Goal: Navigation & Orientation: Find specific page/section

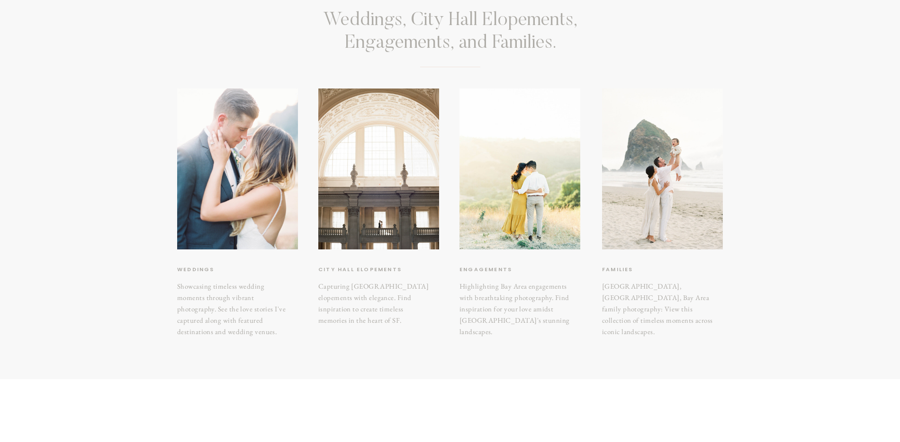
scroll to position [99, 0]
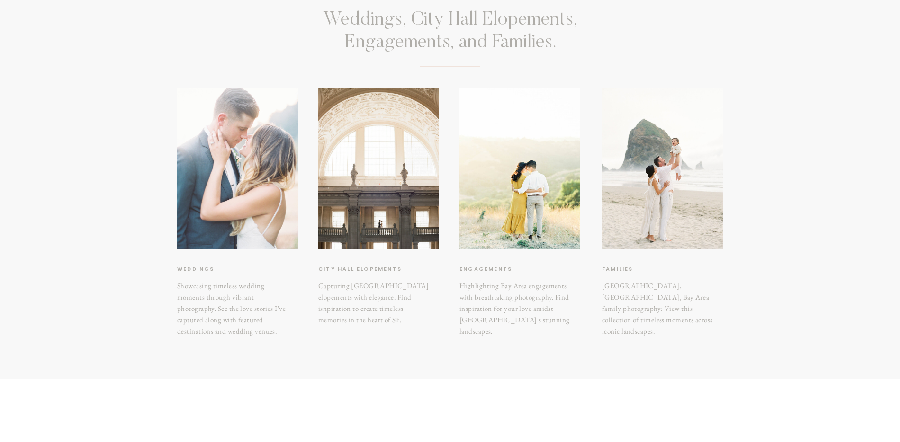
click at [234, 220] on div at bounding box center [237, 168] width 121 height 161
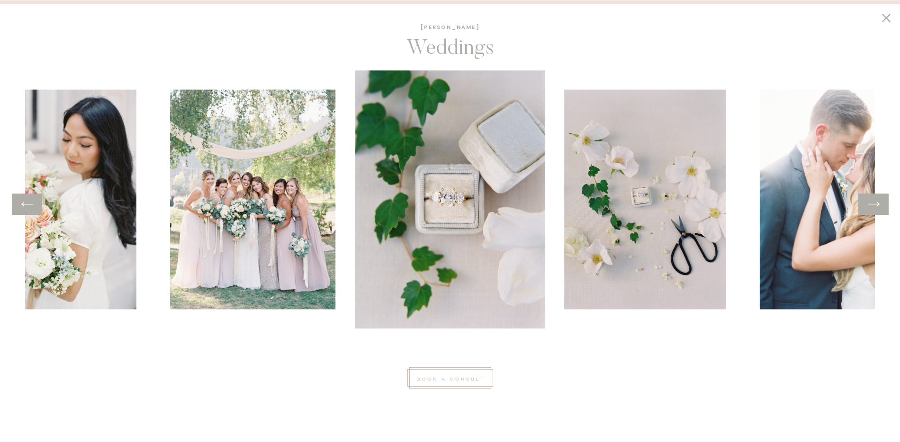
scroll to position [179, 0]
click at [877, 208] on icon at bounding box center [874, 204] width 14 height 15
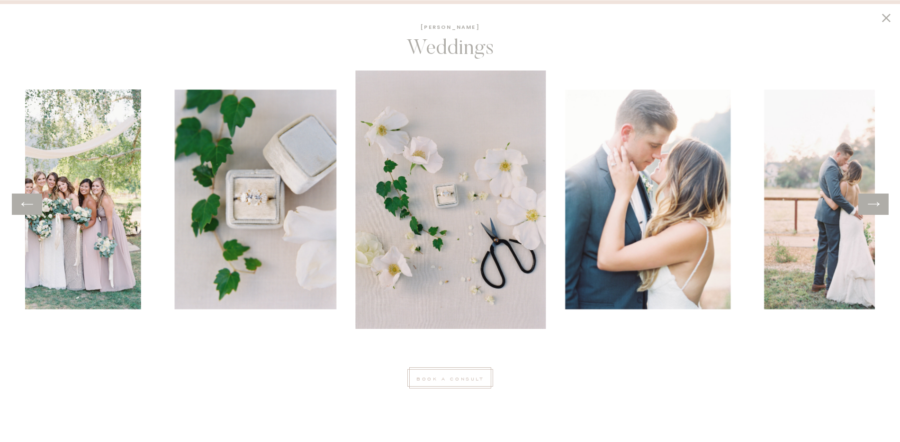
click at [878, 205] on icon at bounding box center [874, 204] width 12 height 4
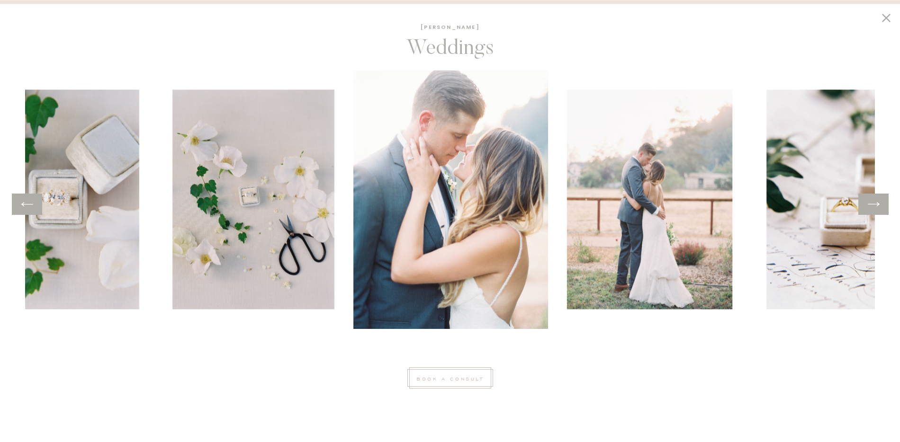
click at [878, 205] on icon at bounding box center [874, 204] width 12 height 4
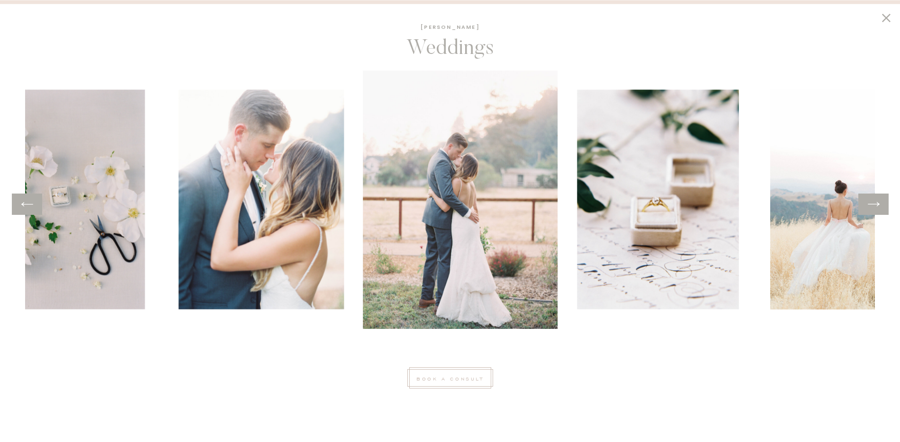
click at [878, 205] on icon at bounding box center [874, 204] width 12 height 4
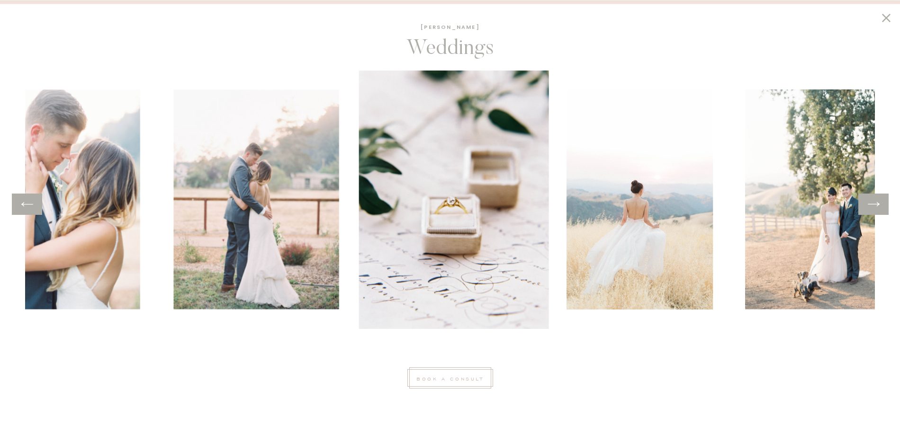
click at [877, 205] on icon at bounding box center [874, 204] width 12 height 4
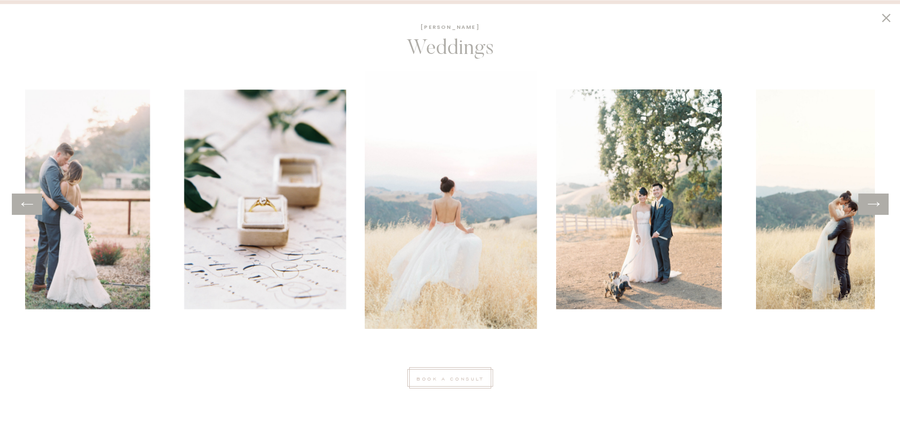
click at [876, 205] on icon at bounding box center [874, 204] width 14 height 15
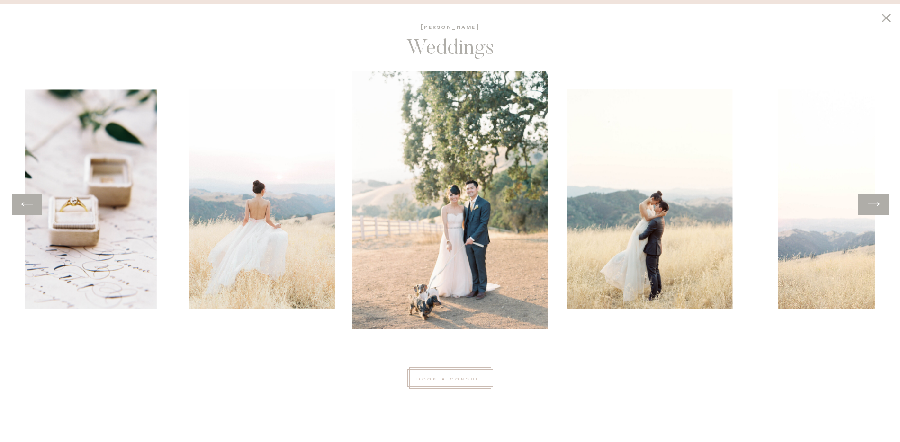
click at [876, 204] on icon at bounding box center [874, 204] width 12 height 4
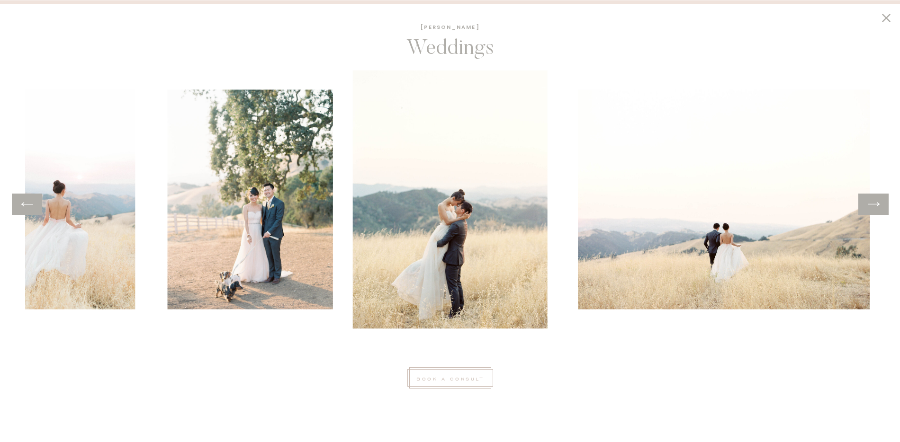
scroll to position [181, 0]
click at [875, 206] on icon at bounding box center [874, 204] width 14 height 15
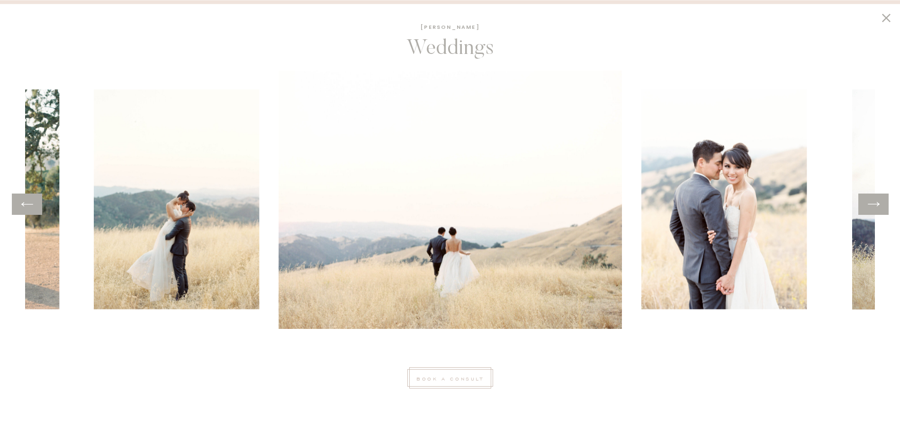
click at [884, 204] on div at bounding box center [873, 204] width 30 height 21
click at [882, 202] on div at bounding box center [873, 204] width 30 height 21
drag, startPoint x: 878, startPoint y: 207, endPoint x: 873, endPoint y: 207, distance: 4.8
click at [875, 207] on icon at bounding box center [874, 204] width 14 height 15
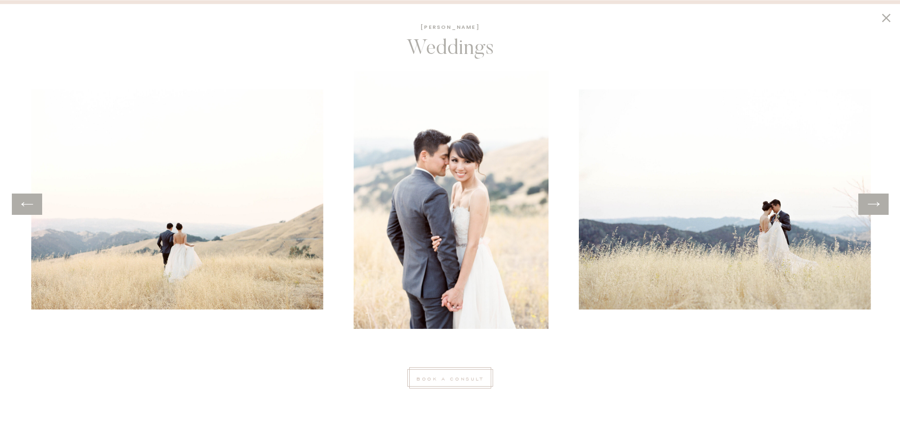
click at [872, 207] on icon at bounding box center [874, 204] width 14 height 15
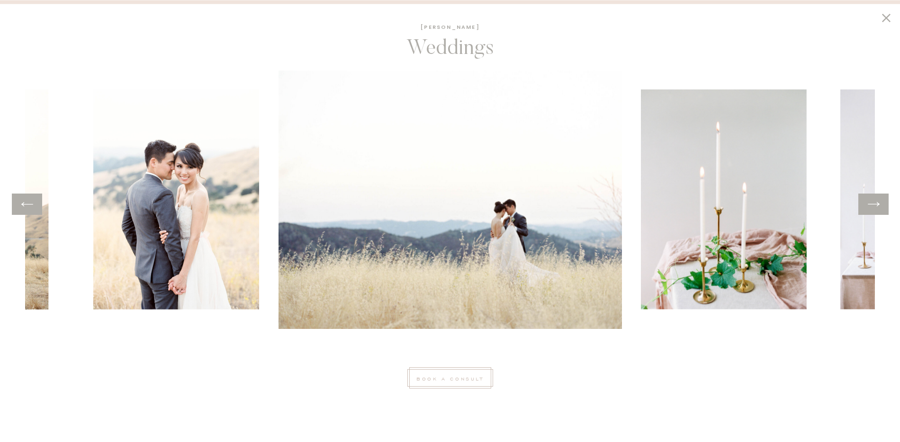
click at [872, 207] on icon at bounding box center [874, 204] width 14 height 15
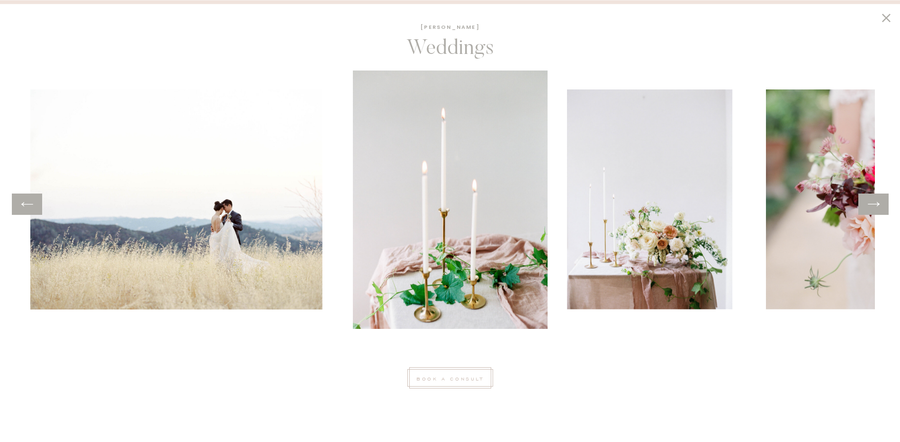
click at [872, 207] on icon at bounding box center [874, 204] width 14 height 15
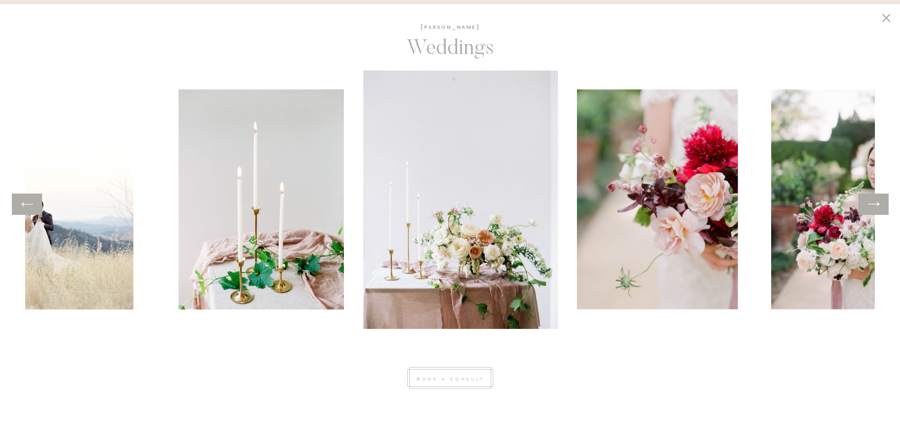
click at [872, 207] on icon at bounding box center [874, 204] width 14 height 15
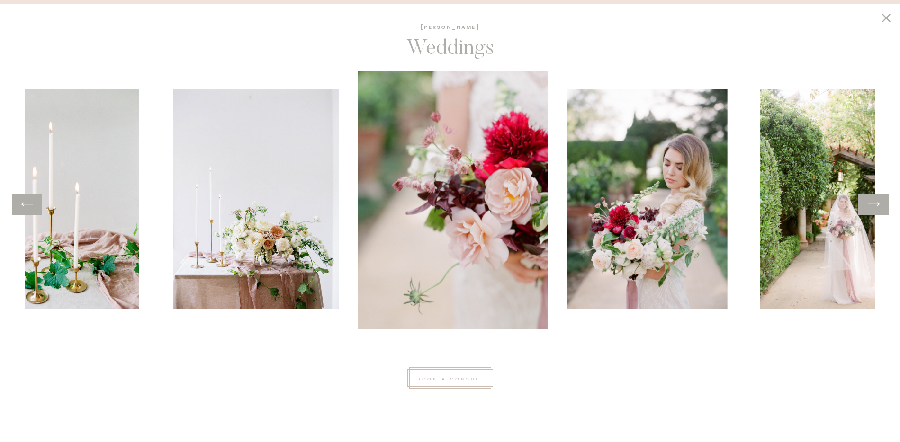
click at [872, 207] on icon at bounding box center [874, 204] width 14 height 15
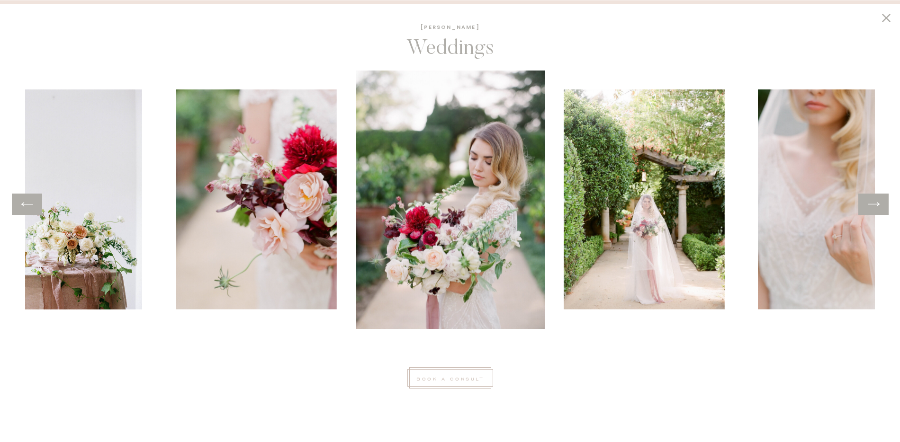
click at [872, 207] on icon at bounding box center [874, 204] width 14 height 15
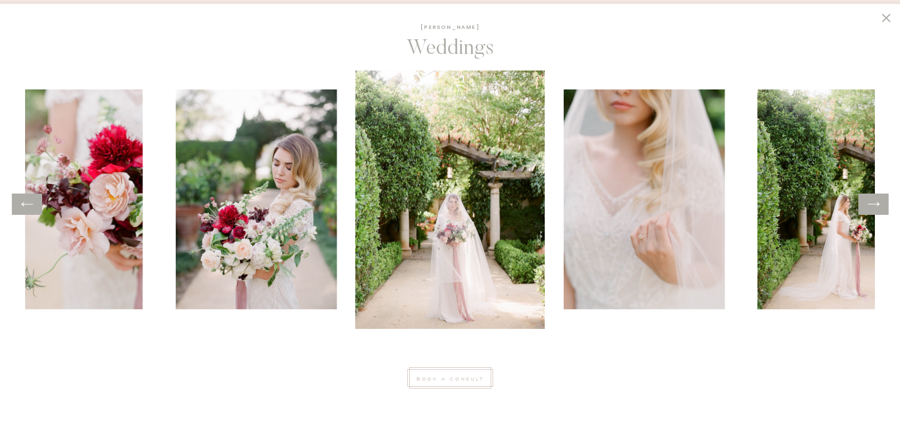
click at [869, 199] on icon at bounding box center [874, 204] width 14 height 15
